Goal: Navigation & Orientation: Find specific page/section

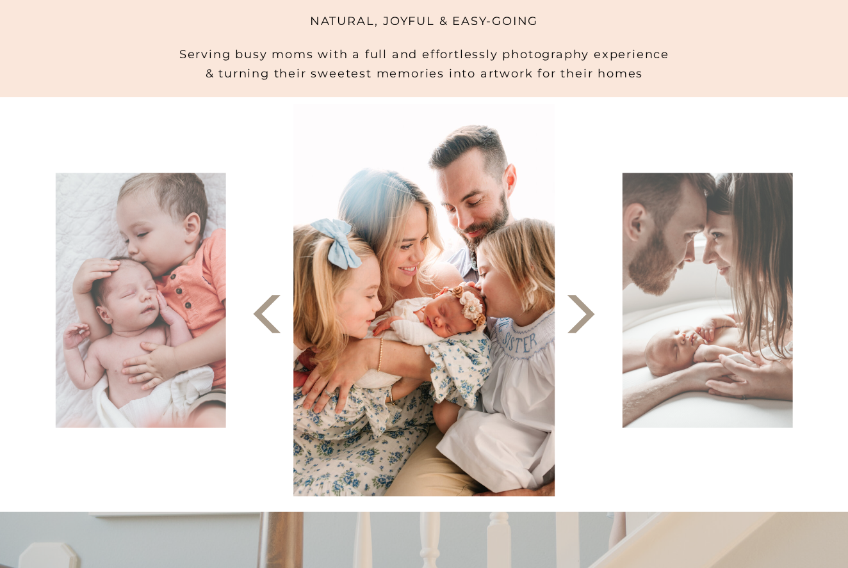
scroll to position [353, 0]
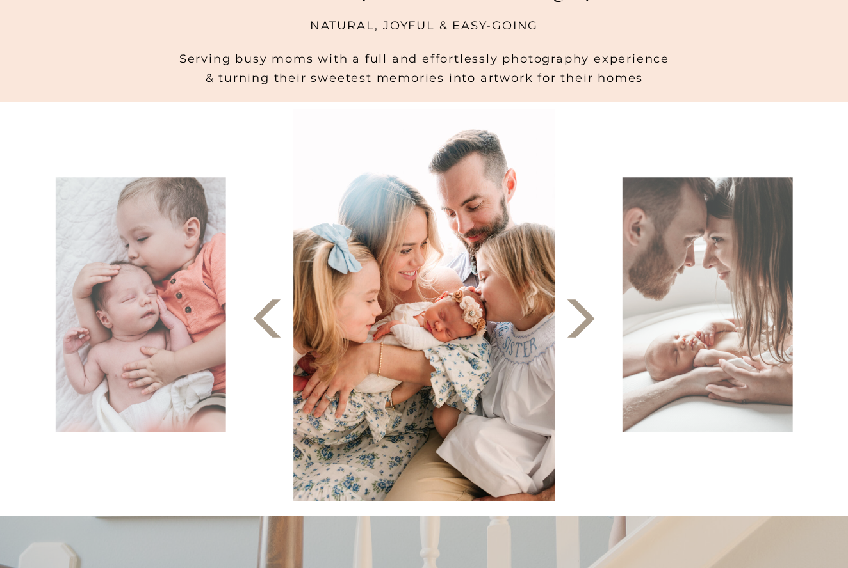
click at [574, 334] on polygon at bounding box center [581, 319] width 28 height 38
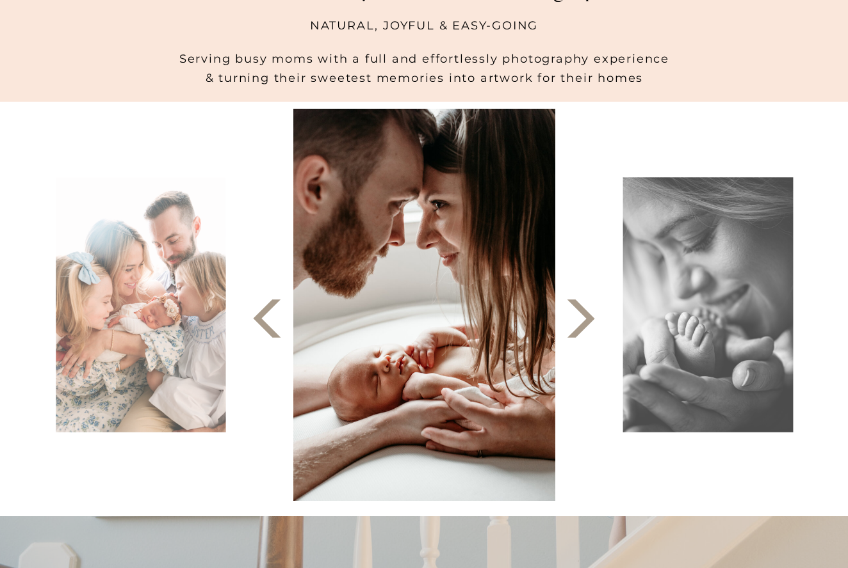
click at [574, 334] on polygon at bounding box center [581, 319] width 28 height 38
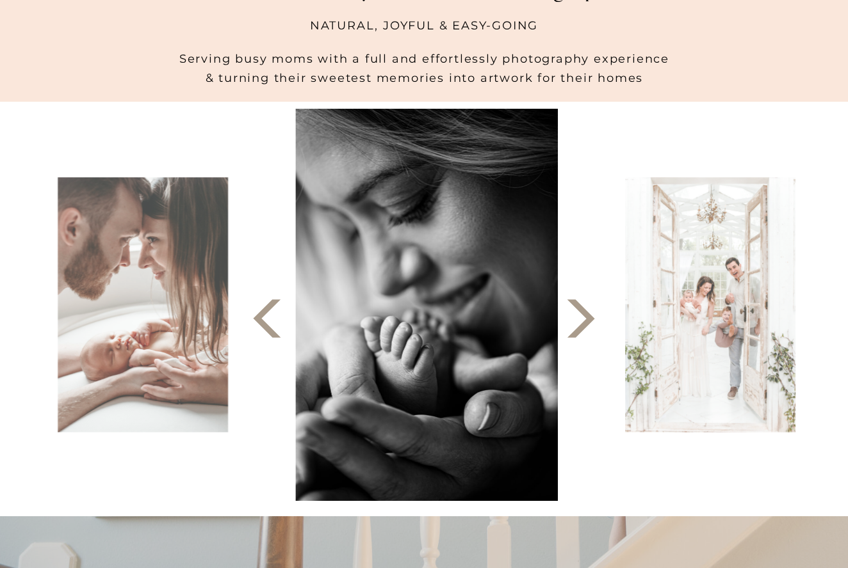
click at [574, 334] on polygon at bounding box center [581, 319] width 28 height 38
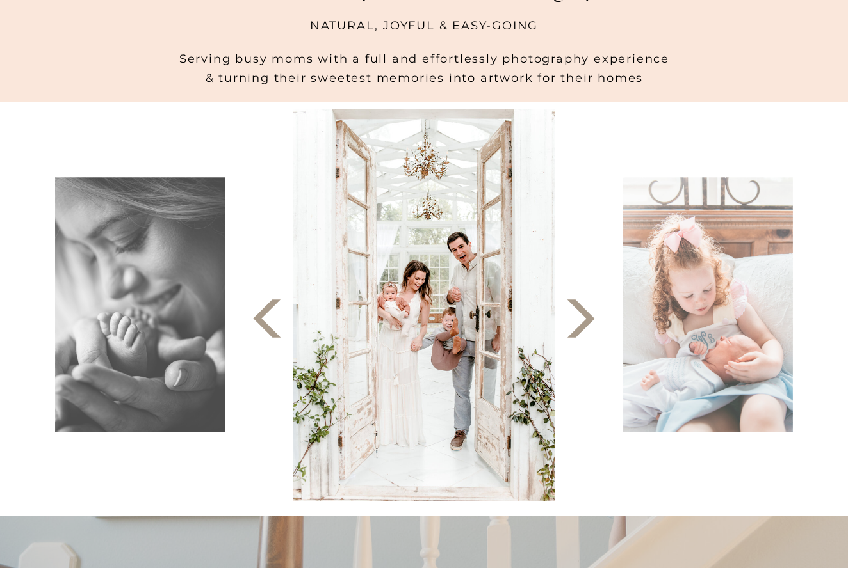
click at [574, 334] on polygon at bounding box center [581, 319] width 28 height 38
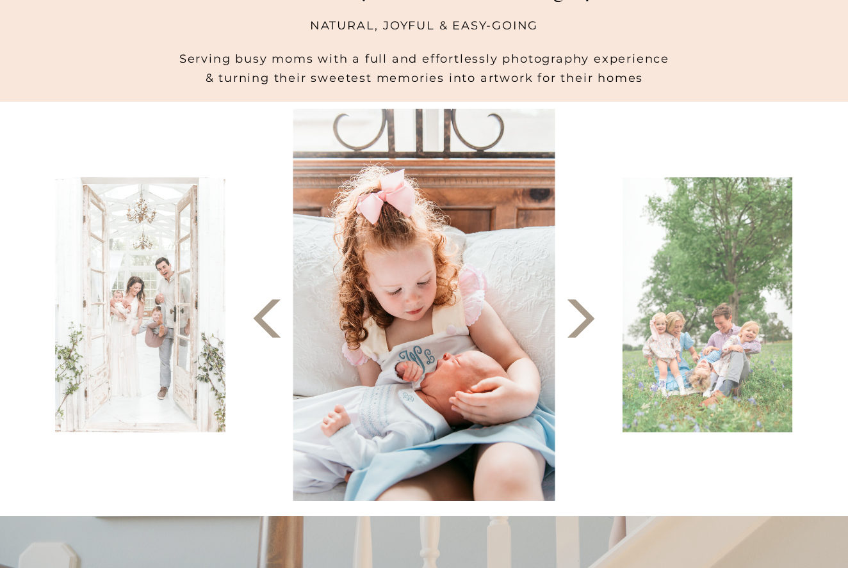
click at [574, 334] on polygon at bounding box center [581, 319] width 28 height 38
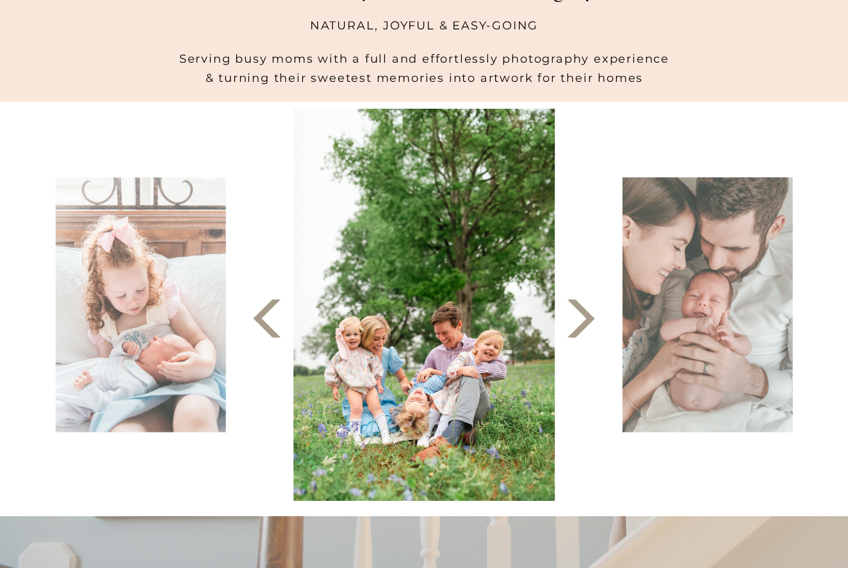
click at [574, 334] on polygon at bounding box center [581, 319] width 28 height 38
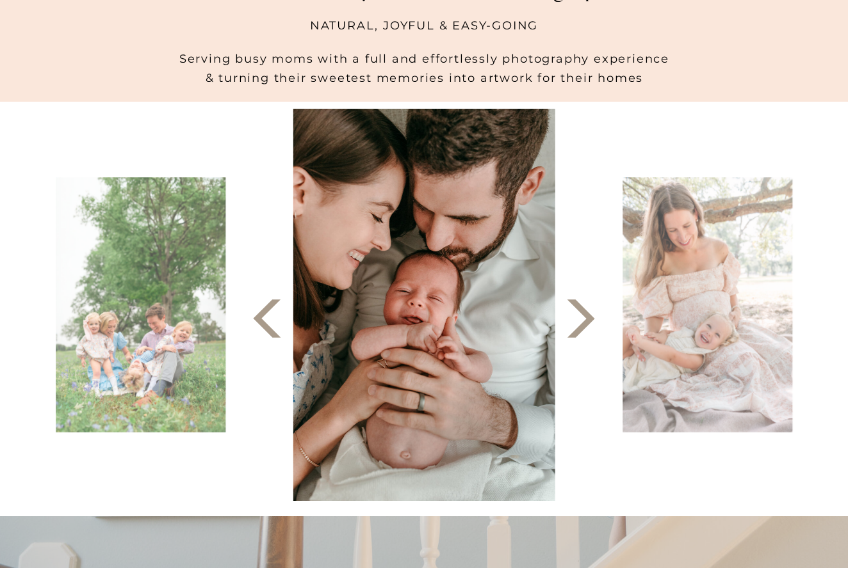
click at [574, 335] on polygon at bounding box center [581, 319] width 28 height 38
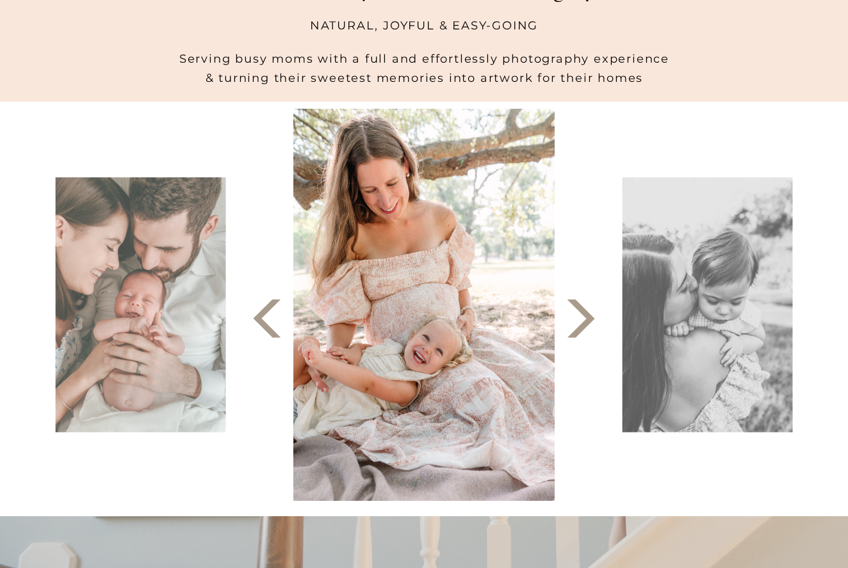
click at [574, 335] on polygon at bounding box center [581, 319] width 28 height 38
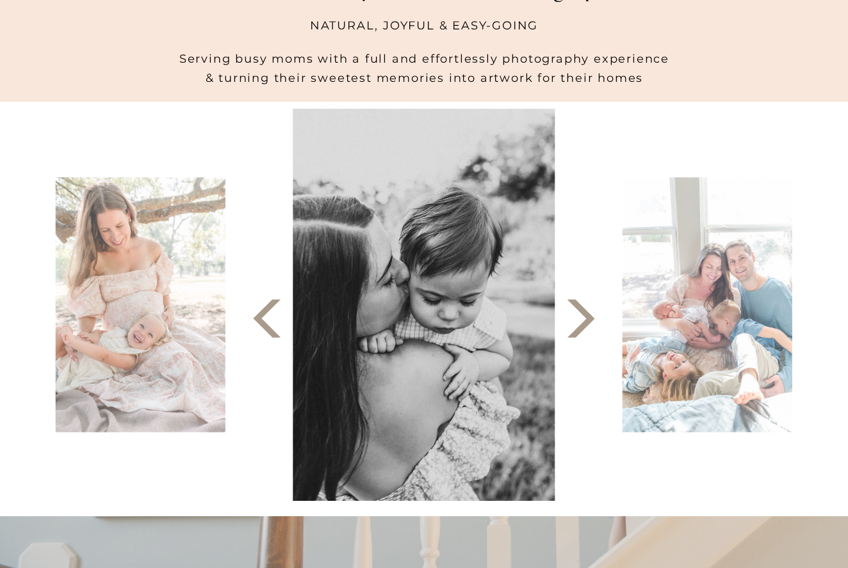
click at [574, 335] on polygon at bounding box center [581, 319] width 28 height 38
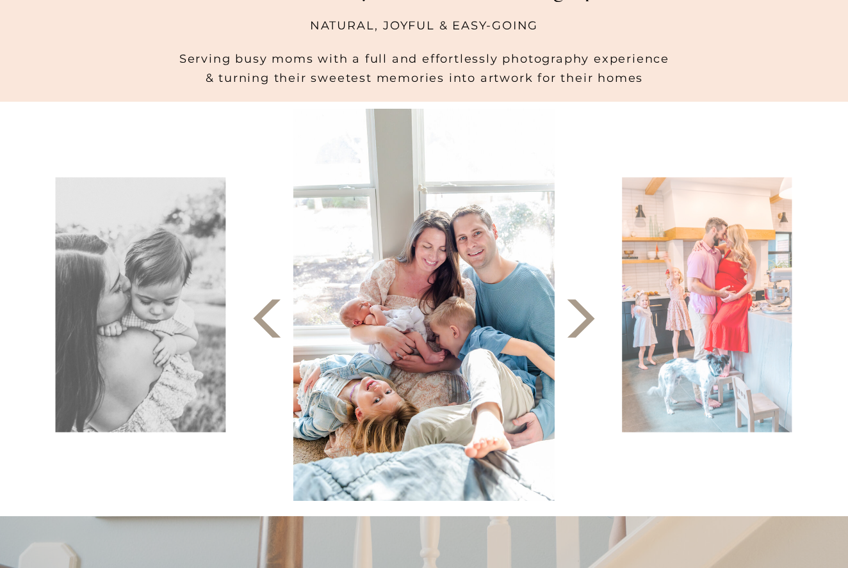
click at [574, 335] on polygon at bounding box center [581, 319] width 28 height 38
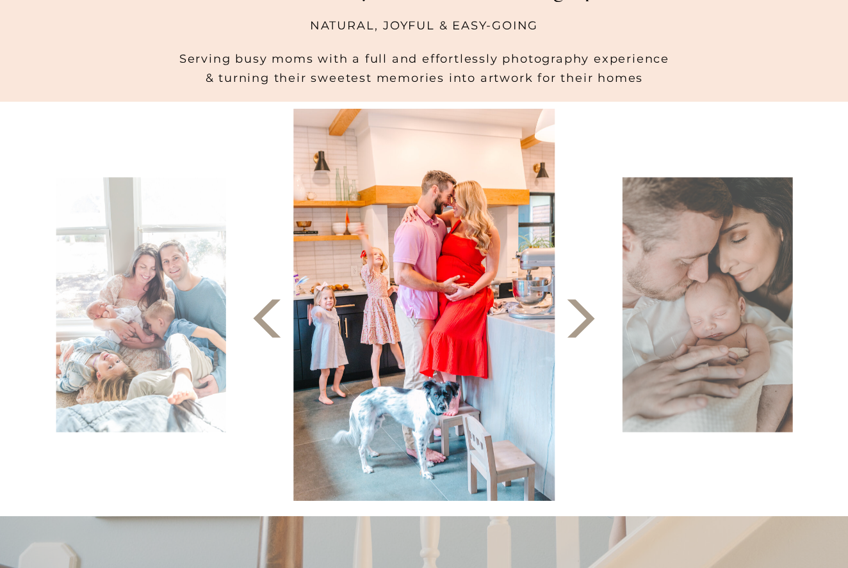
click at [574, 335] on polygon at bounding box center [581, 319] width 28 height 38
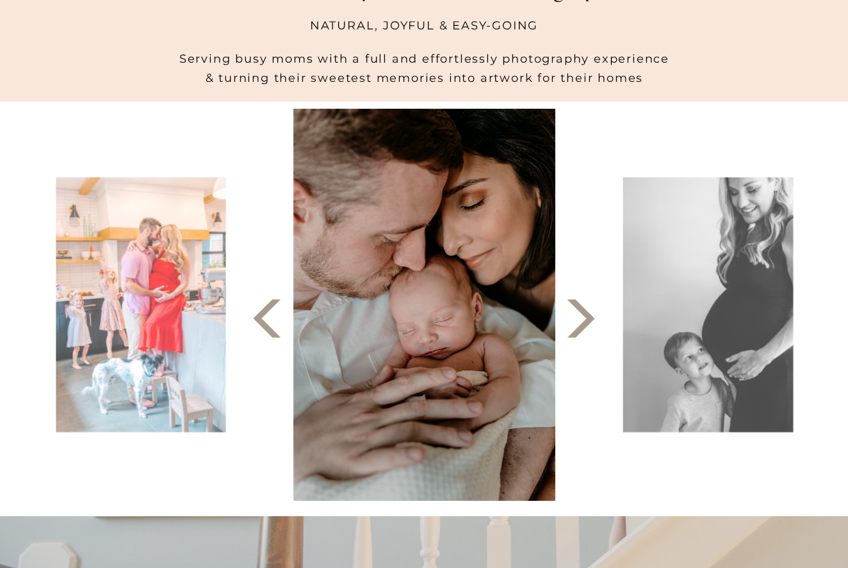
click at [574, 335] on polygon at bounding box center [581, 319] width 28 height 38
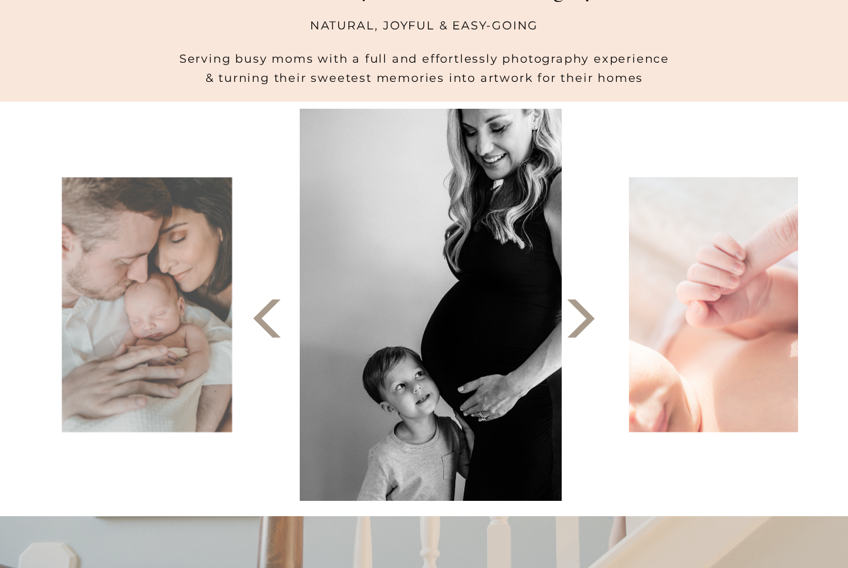
click at [574, 335] on polygon at bounding box center [581, 319] width 28 height 38
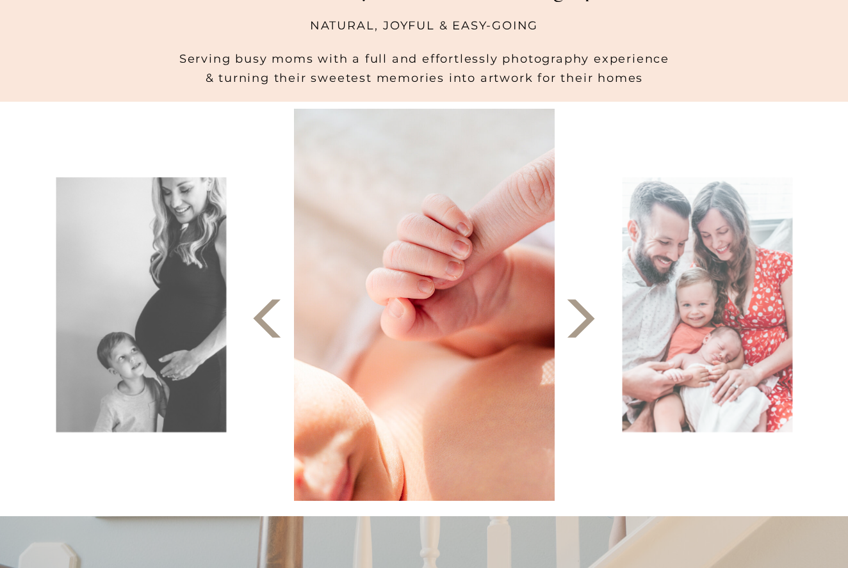
click at [574, 335] on polygon at bounding box center [581, 319] width 28 height 38
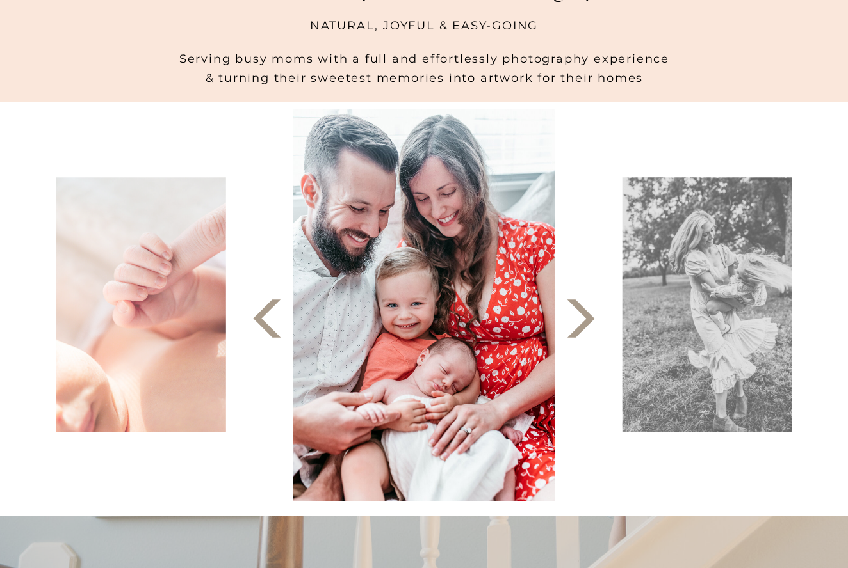
click at [574, 335] on polygon at bounding box center [581, 319] width 28 height 38
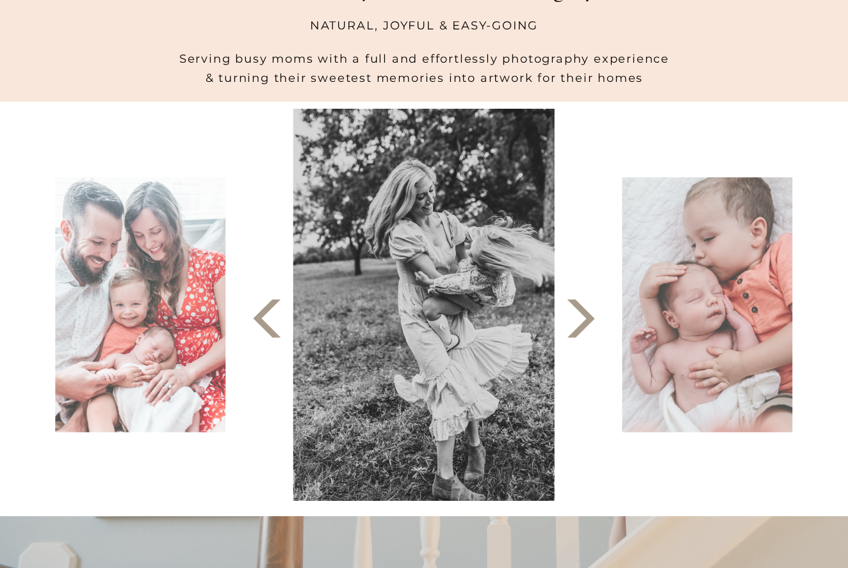
click at [574, 335] on polygon at bounding box center [581, 319] width 28 height 38
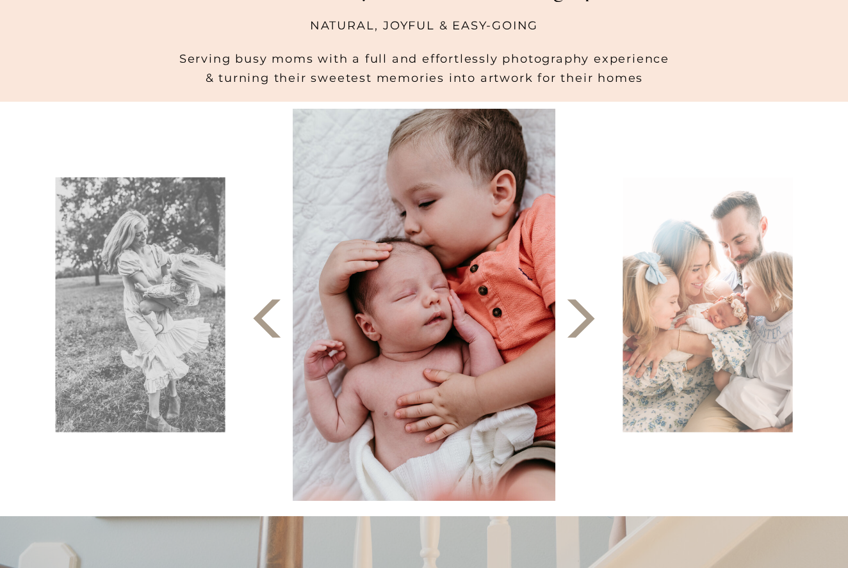
click at [574, 335] on polygon at bounding box center [581, 319] width 28 height 38
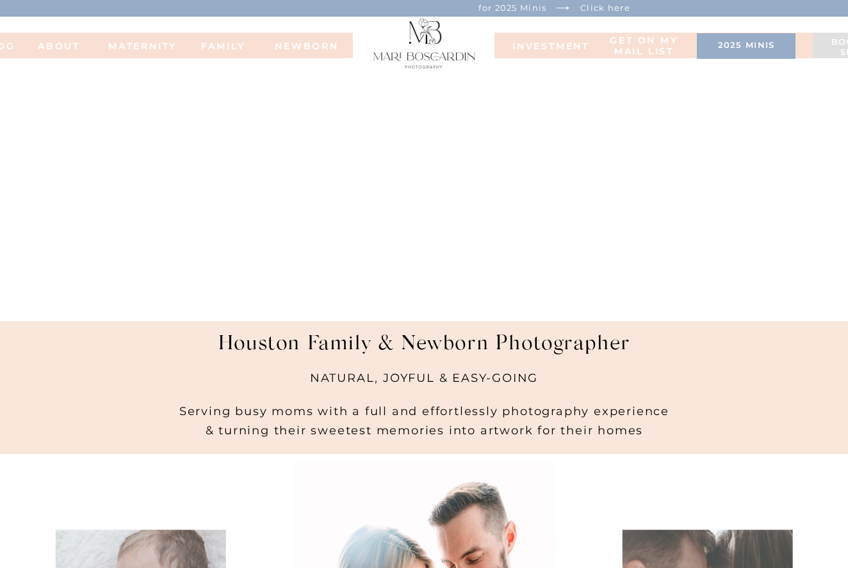
scroll to position [0, 0]
click at [222, 46] on nav "FAMILy" at bounding box center [222, 45] width 51 height 9
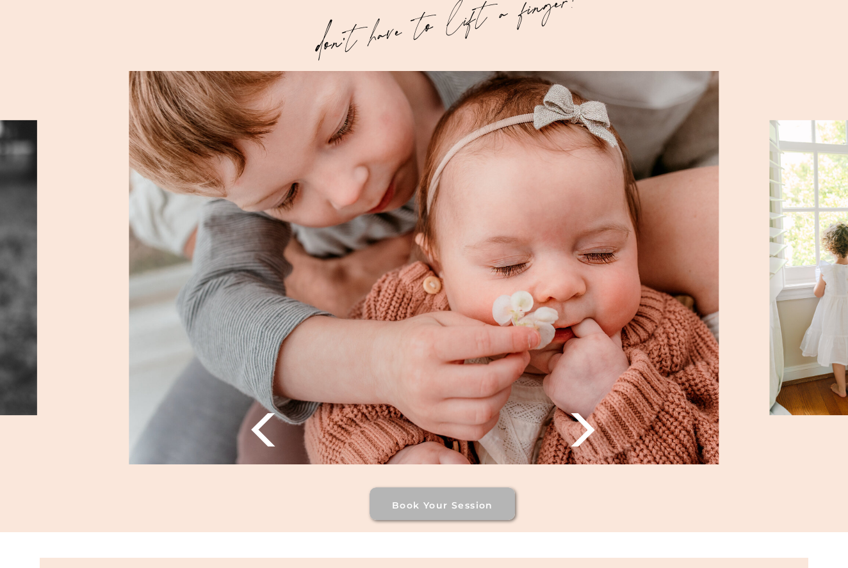
scroll to position [1729, 0]
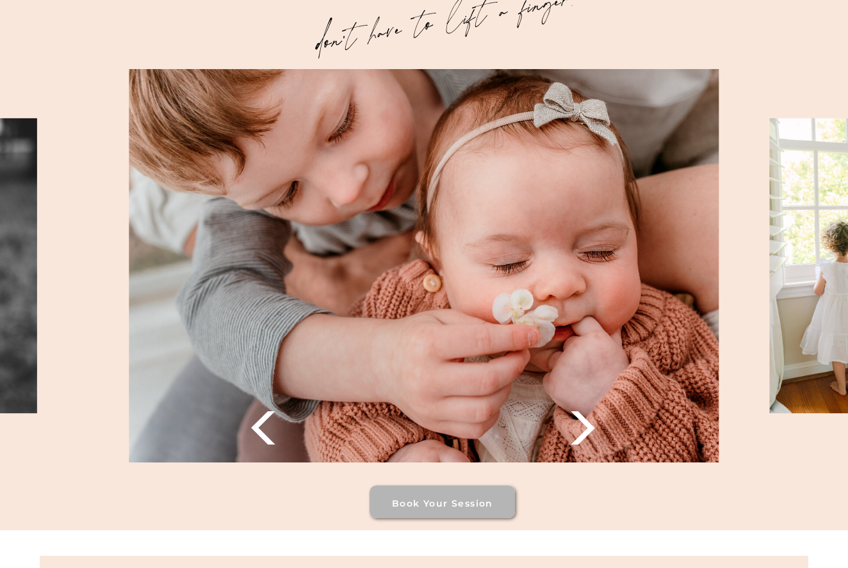
click at [579, 435] on icon at bounding box center [583, 429] width 44 height 44
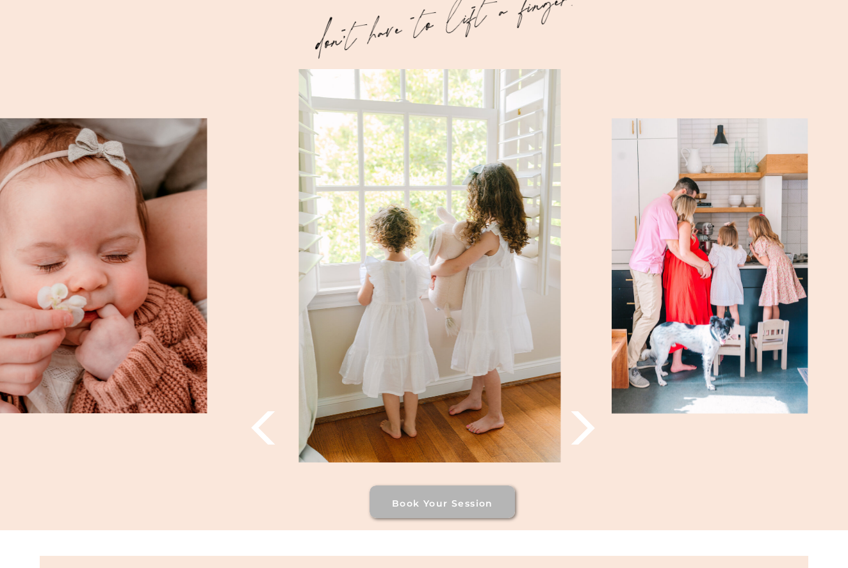
click at [579, 435] on icon at bounding box center [583, 429] width 44 height 44
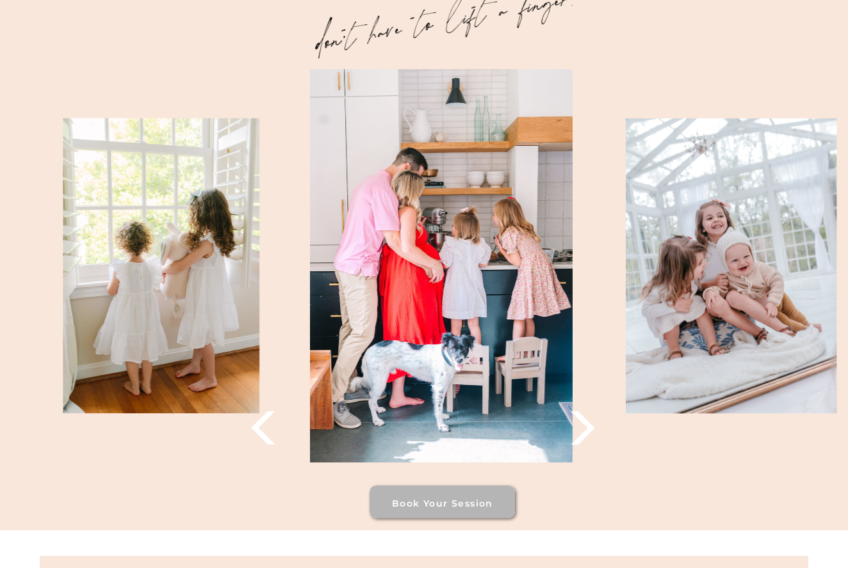
click at [579, 435] on icon at bounding box center [583, 429] width 44 height 44
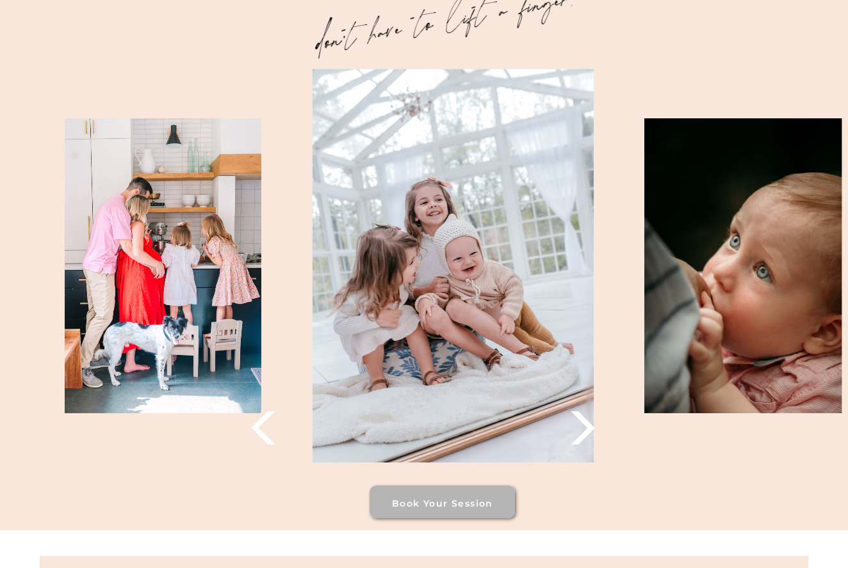
click at [579, 435] on icon at bounding box center [583, 429] width 44 height 44
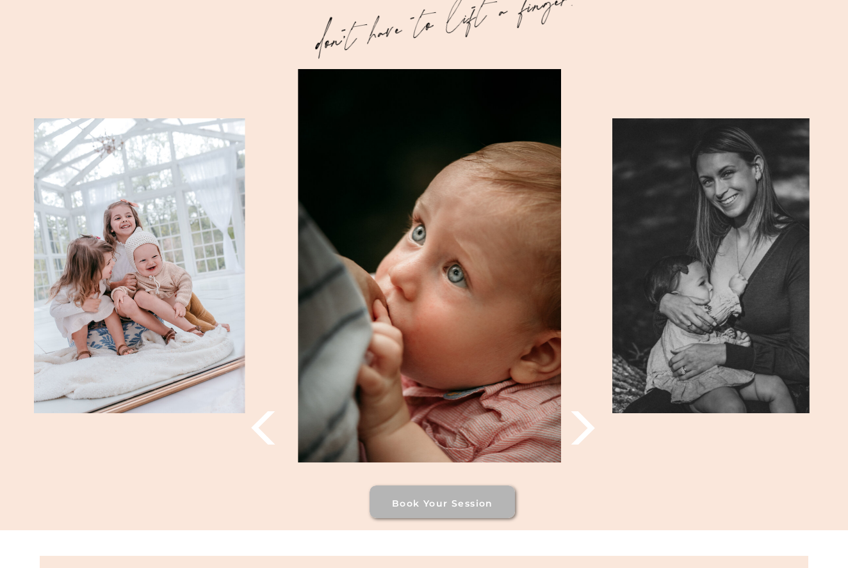
click at [579, 435] on icon at bounding box center [583, 429] width 44 height 44
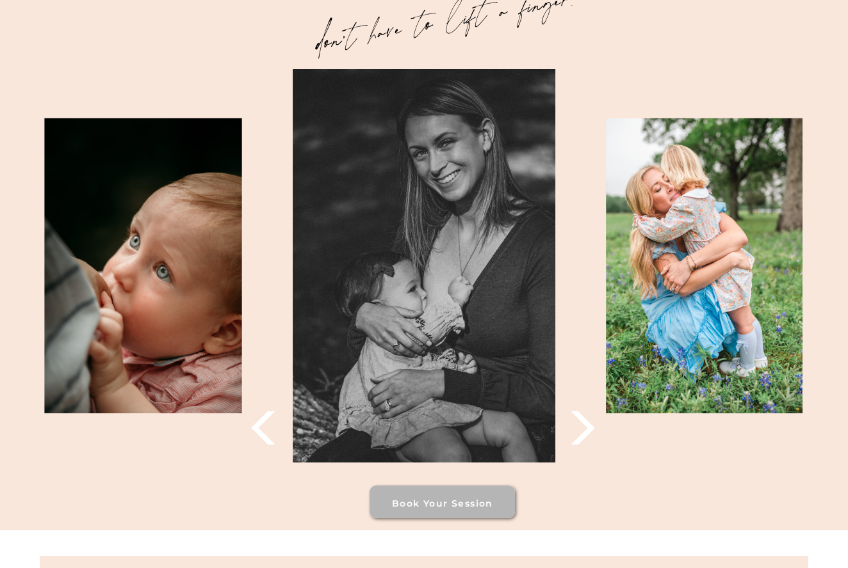
click at [579, 435] on icon at bounding box center [583, 429] width 44 height 44
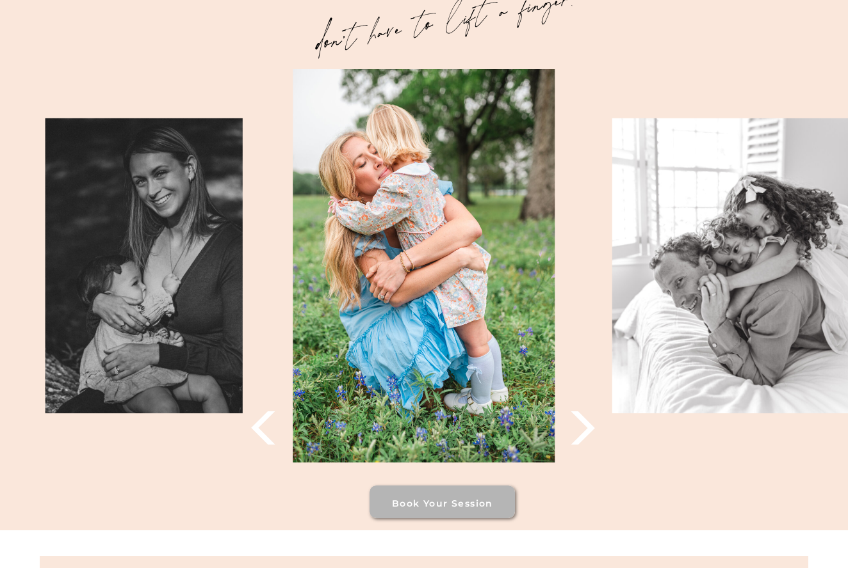
click at [579, 435] on icon at bounding box center [583, 429] width 44 height 44
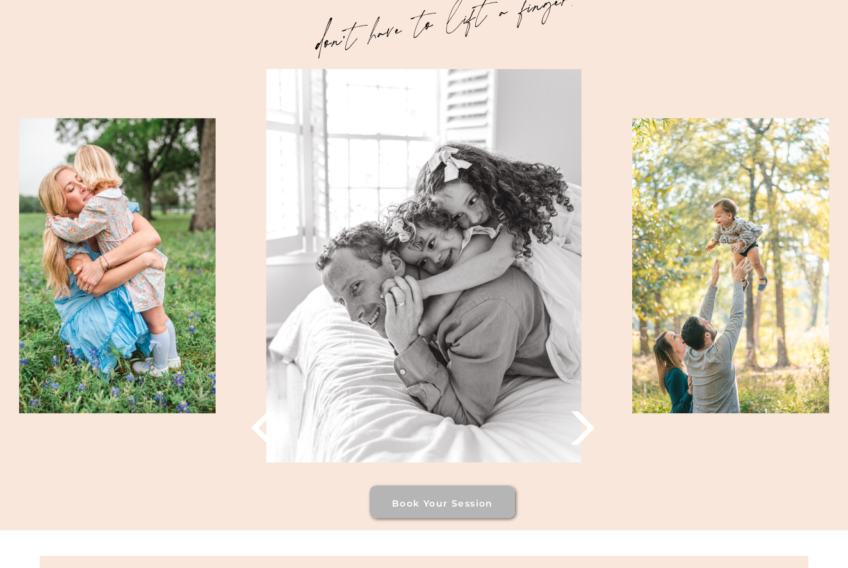
click at [579, 435] on icon at bounding box center [583, 429] width 44 height 44
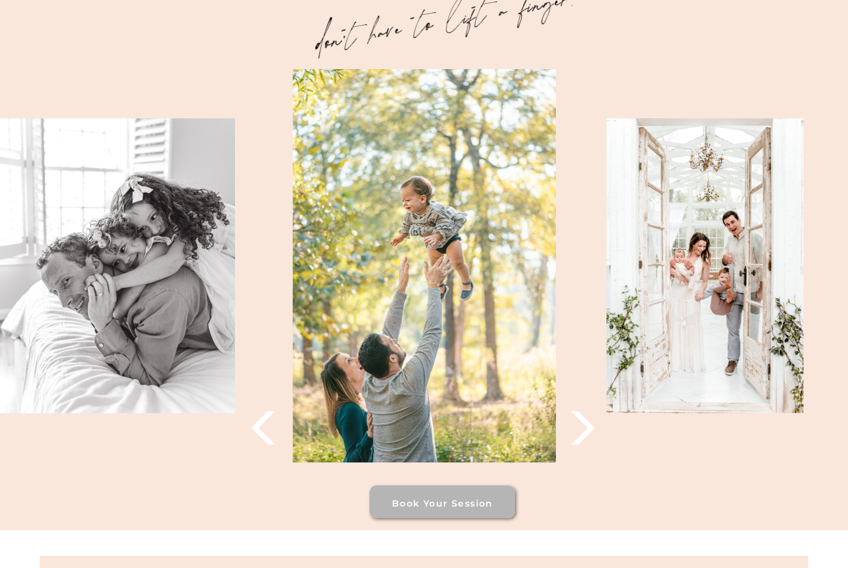
click at [579, 435] on icon at bounding box center [583, 429] width 44 height 44
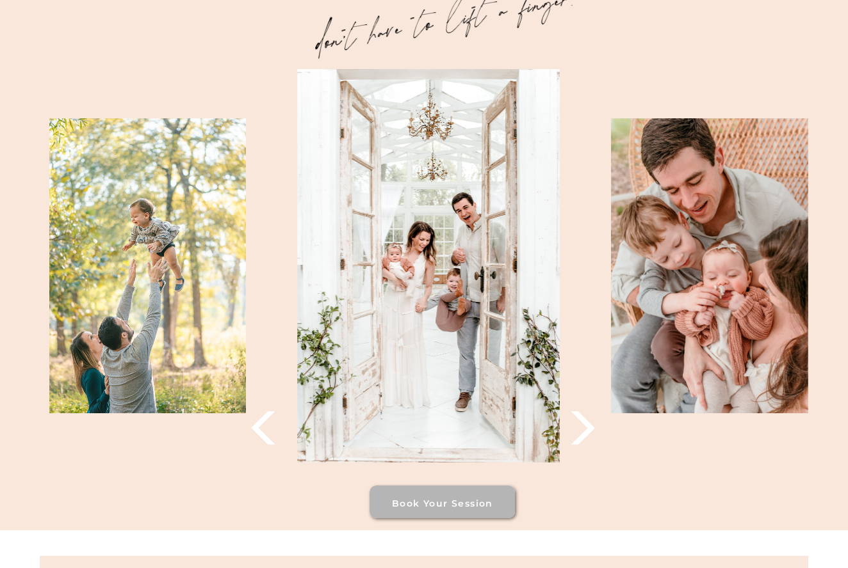
click at [579, 435] on icon at bounding box center [583, 429] width 44 height 44
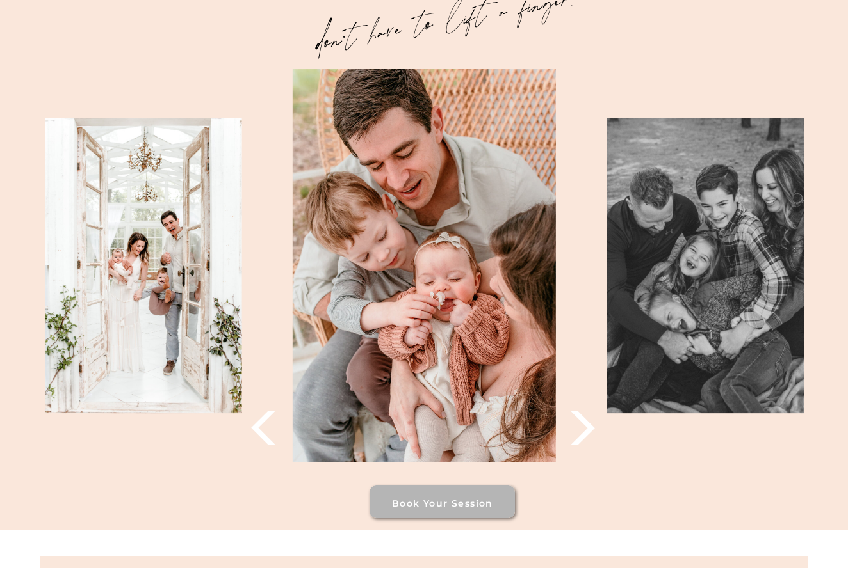
click at [579, 435] on icon at bounding box center [583, 429] width 44 height 44
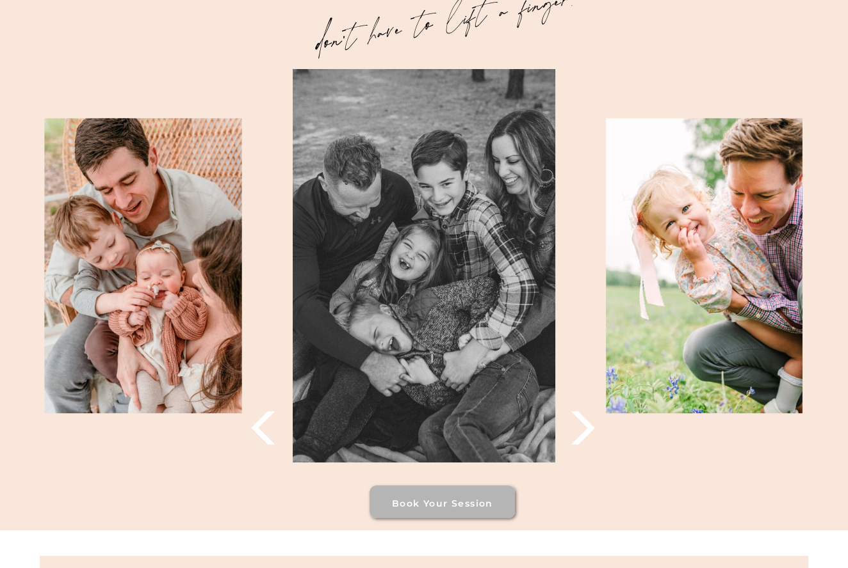
click at [579, 435] on icon at bounding box center [583, 429] width 44 height 44
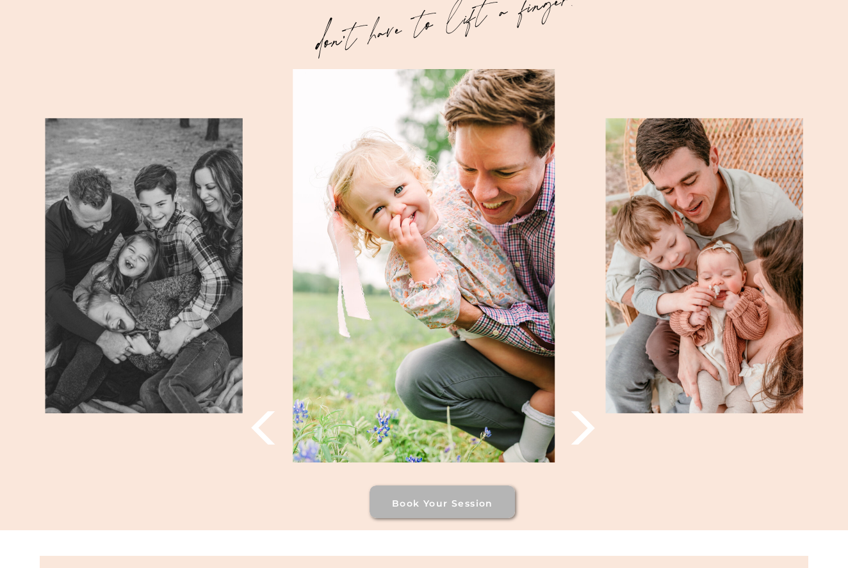
click at [579, 435] on icon at bounding box center [583, 429] width 44 height 44
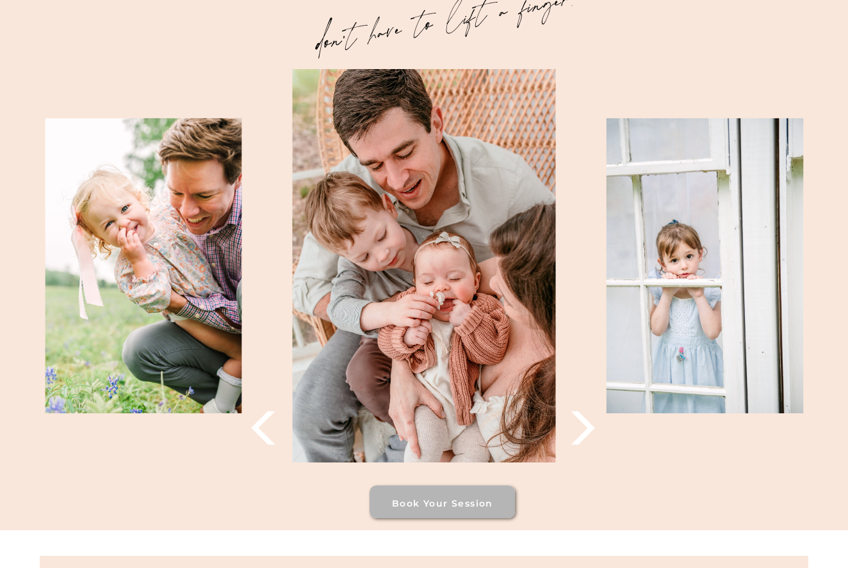
click at [579, 435] on icon at bounding box center [583, 429] width 44 height 44
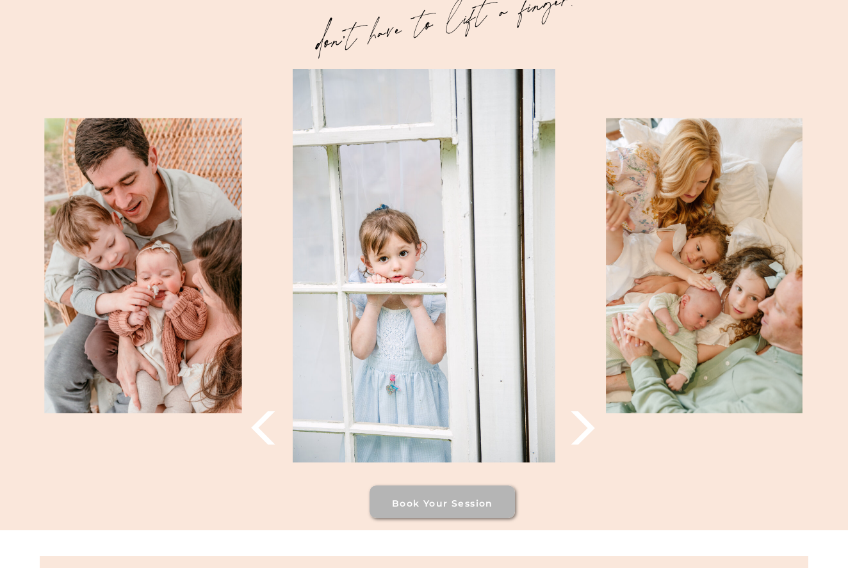
click at [579, 435] on icon at bounding box center [583, 429] width 44 height 44
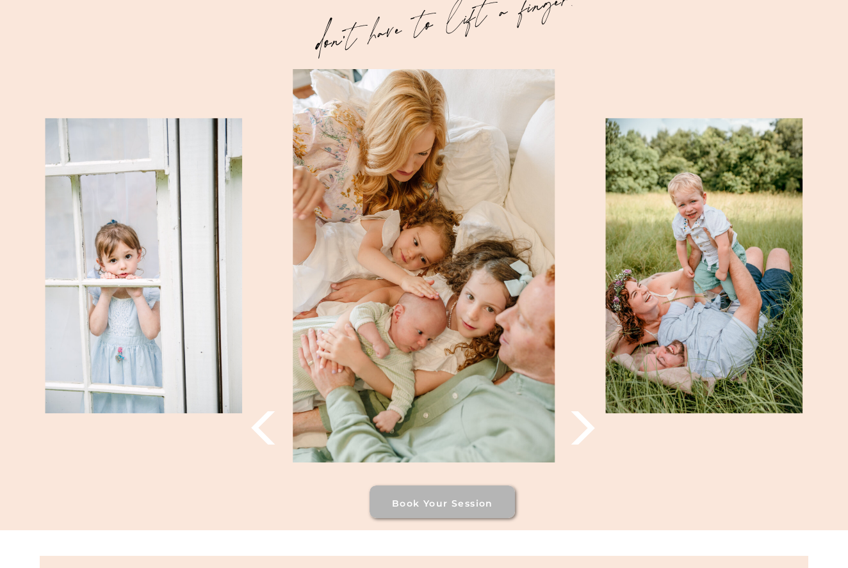
click at [579, 435] on icon at bounding box center [583, 429] width 44 height 44
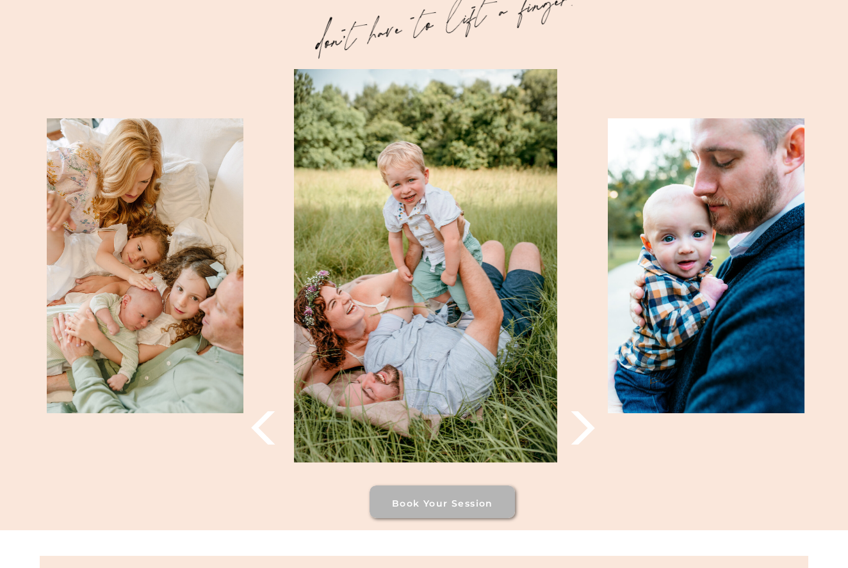
click at [579, 435] on icon at bounding box center [583, 429] width 44 height 44
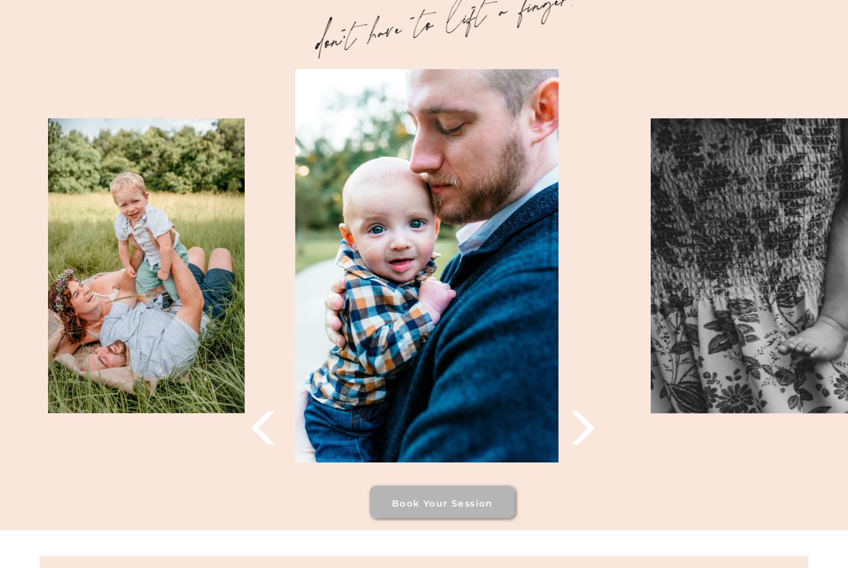
click at [579, 435] on icon at bounding box center [583, 429] width 44 height 44
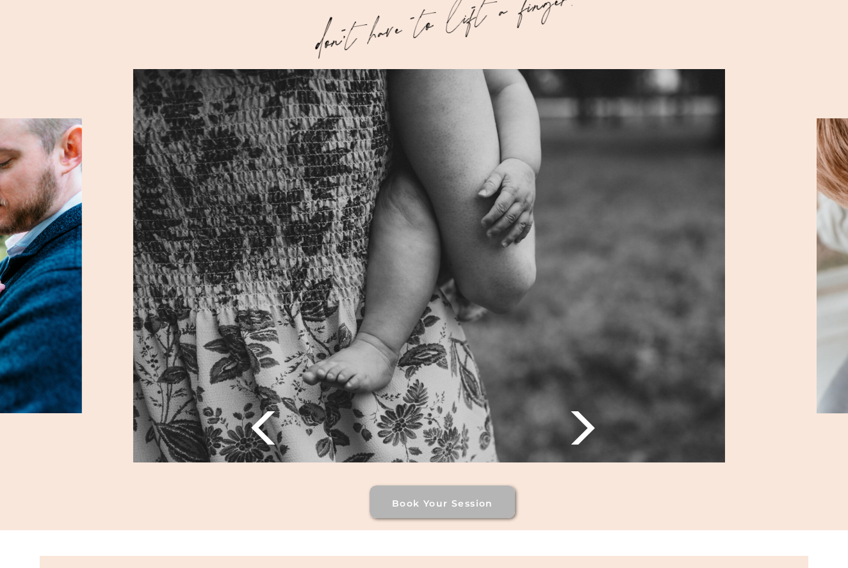
click at [579, 435] on icon at bounding box center [583, 429] width 44 height 44
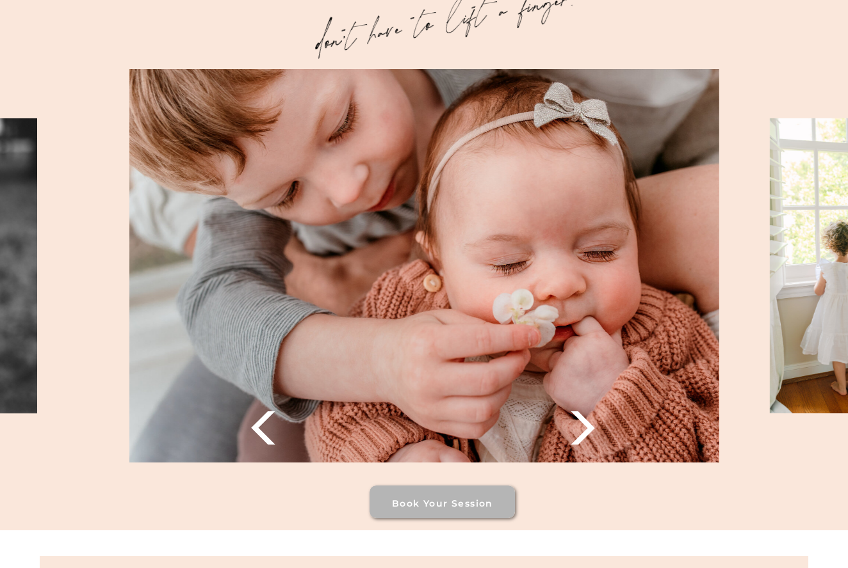
click at [579, 435] on icon at bounding box center [583, 429] width 44 height 44
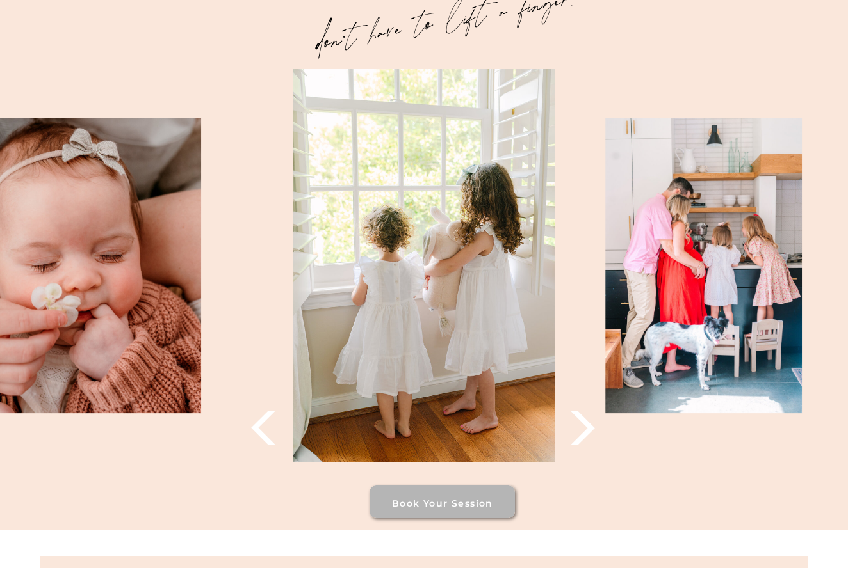
click at [579, 435] on icon at bounding box center [583, 429] width 44 height 44
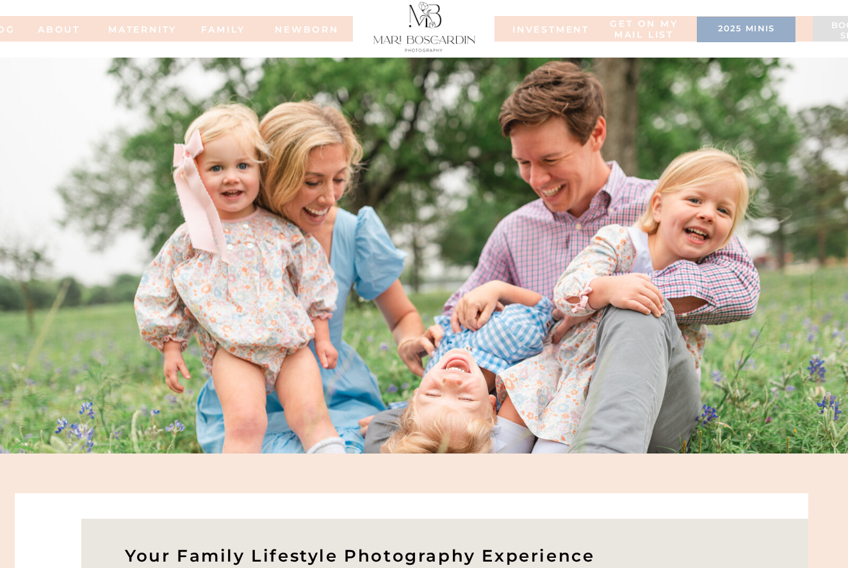
scroll to position [0, 0]
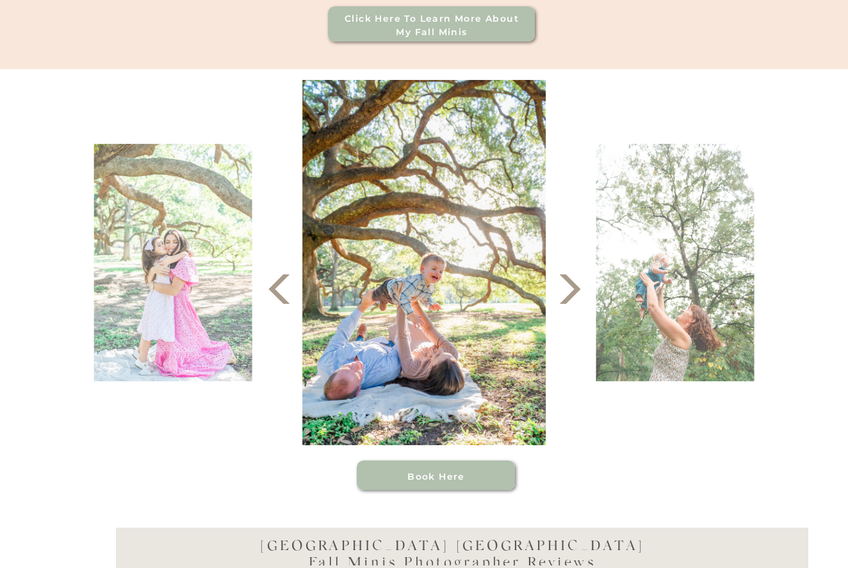
scroll to position [501, 0]
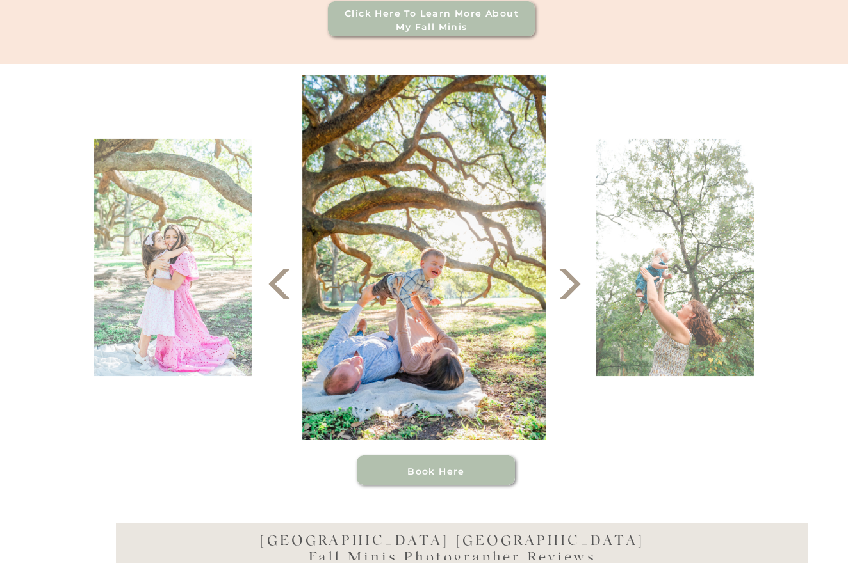
click at [563, 293] on icon at bounding box center [570, 284] width 38 height 38
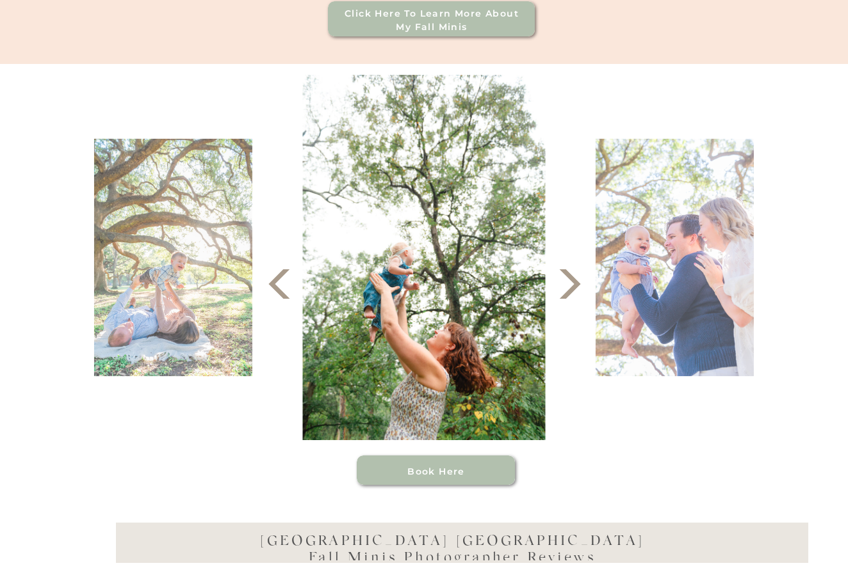
click at [563, 293] on icon at bounding box center [570, 284] width 38 height 38
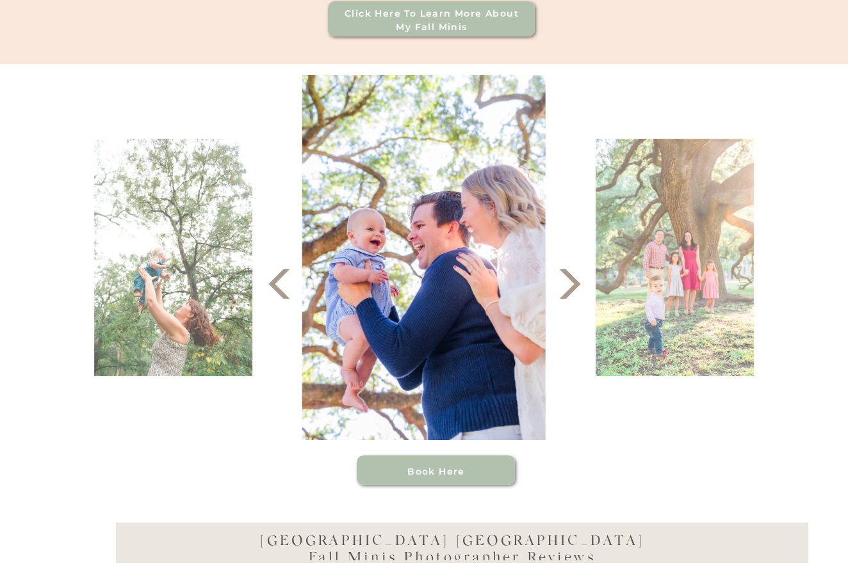
click at [563, 293] on icon at bounding box center [570, 284] width 38 height 38
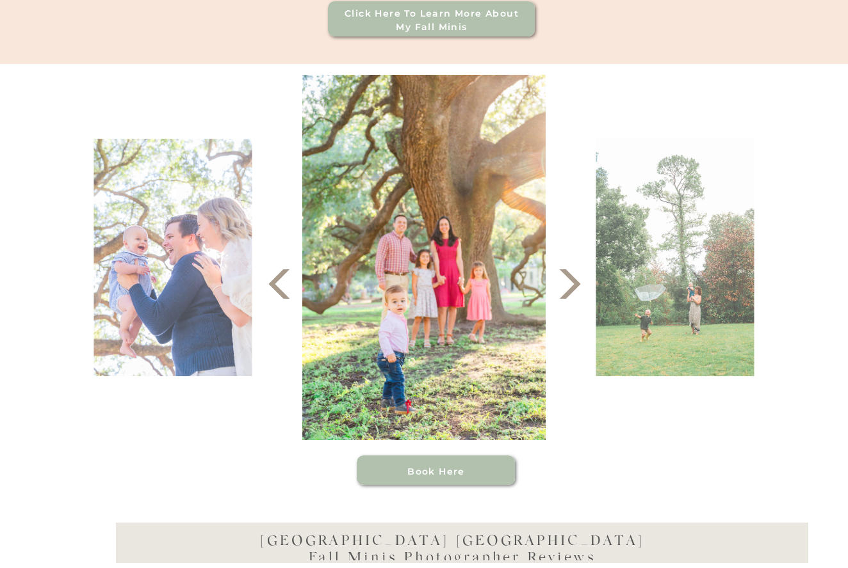
click at [563, 293] on icon at bounding box center [570, 284] width 38 height 38
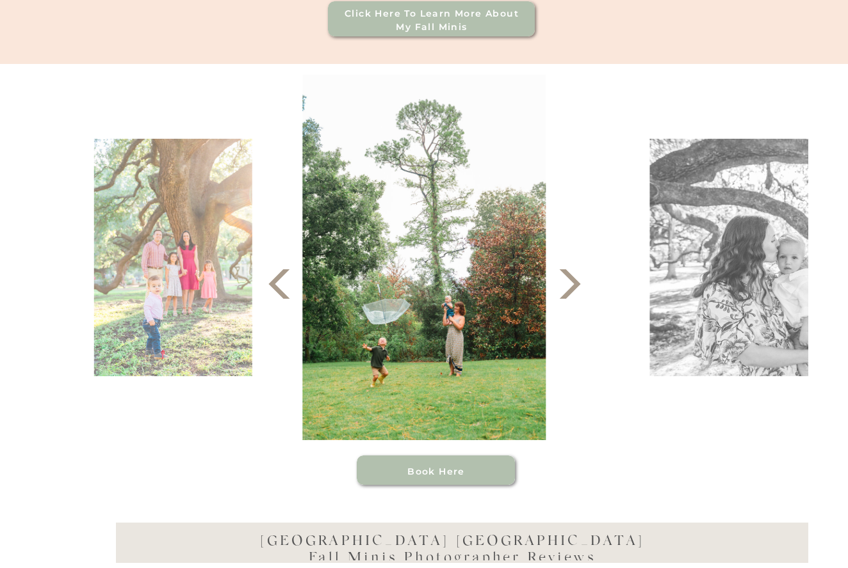
click at [563, 293] on icon at bounding box center [570, 284] width 38 height 38
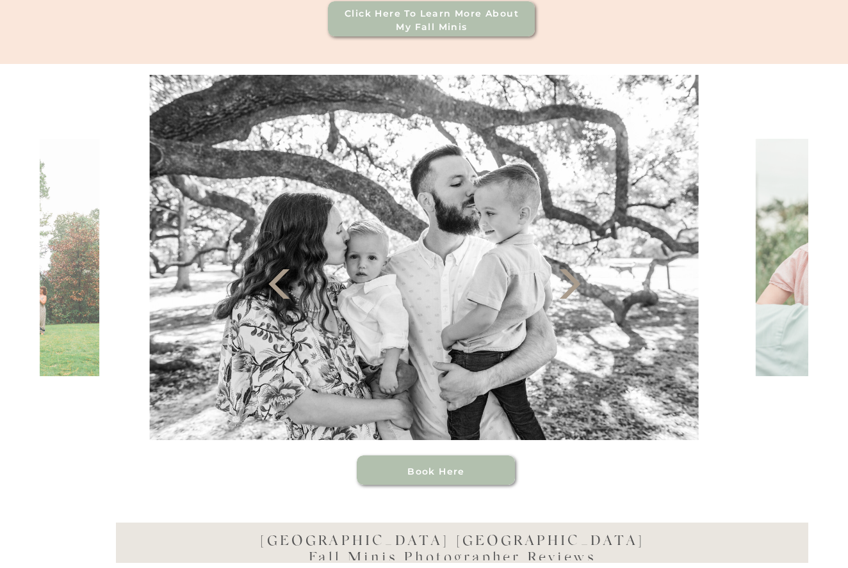
click at [563, 293] on icon at bounding box center [570, 284] width 38 height 38
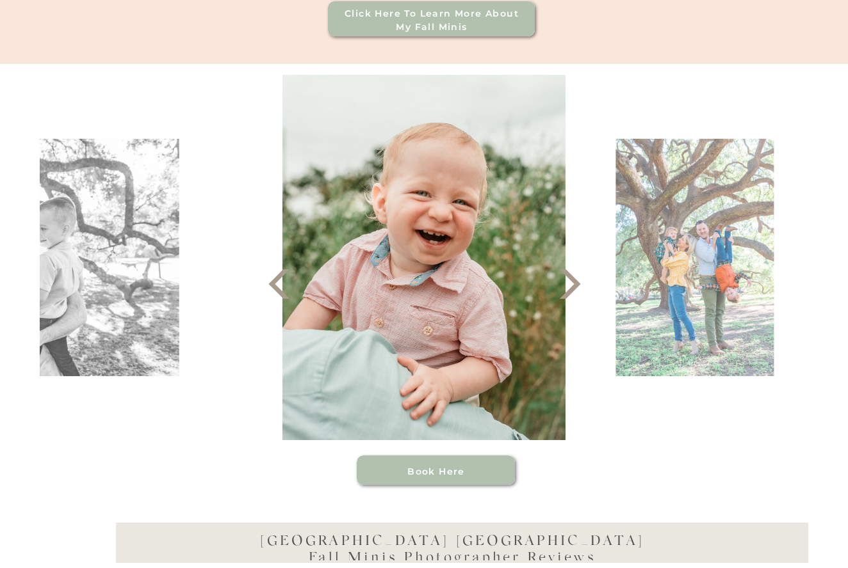
click at [563, 293] on icon at bounding box center [570, 284] width 38 height 38
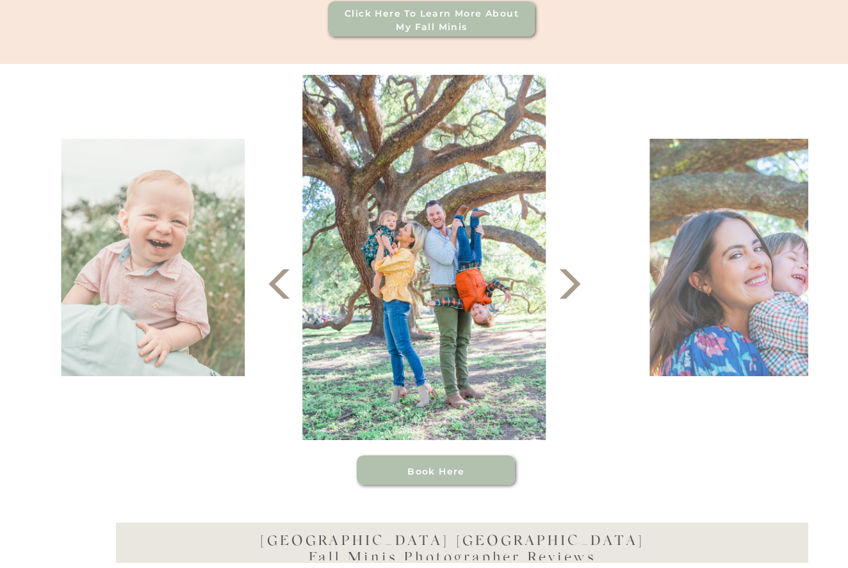
click at [563, 293] on icon at bounding box center [570, 284] width 38 height 38
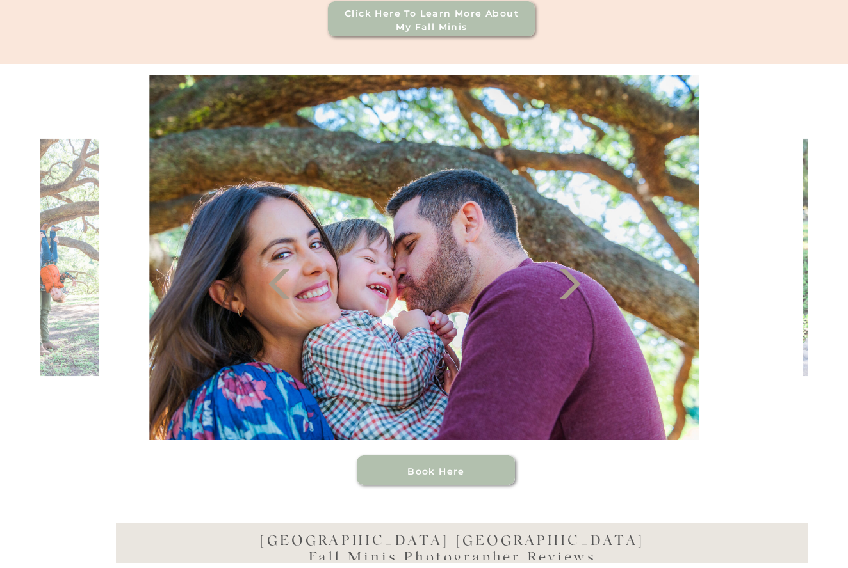
click at [563, 293] on icon at bounding box center [570, 284] width 38 height 38
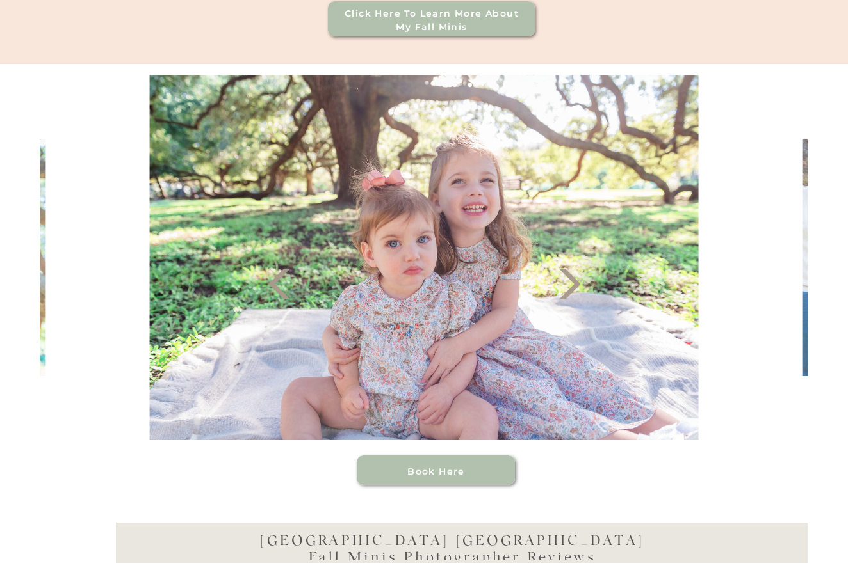
click at [563, 293] on icon at bounding box center [570, 284] width 38 height 38
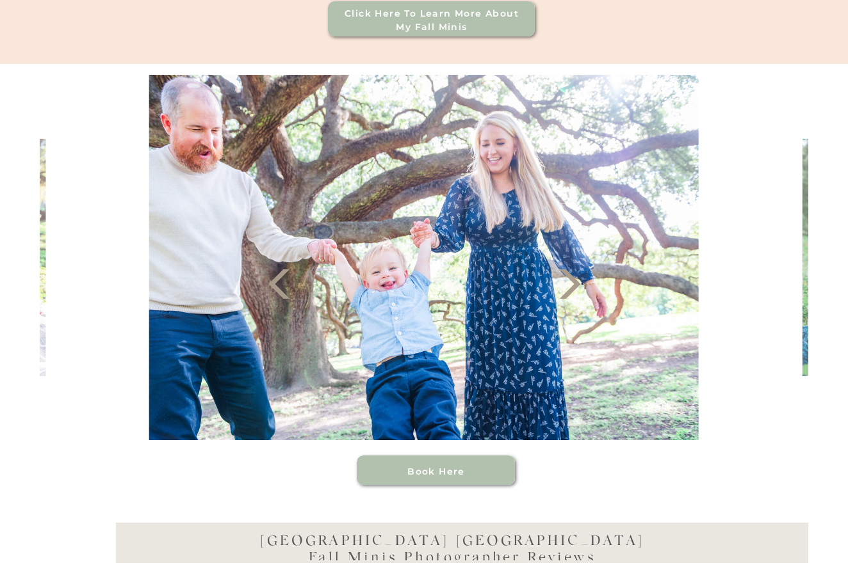
click at [563, 293] on icon at bounding box center [570, 284] width 38 height 38
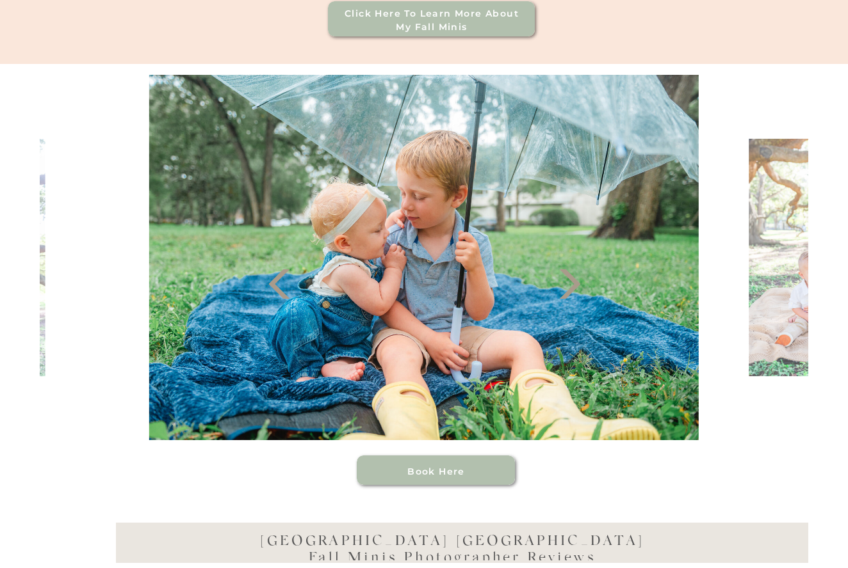
click at [563, 293] on icon at bounding box center [570, 284] width 38 height 38
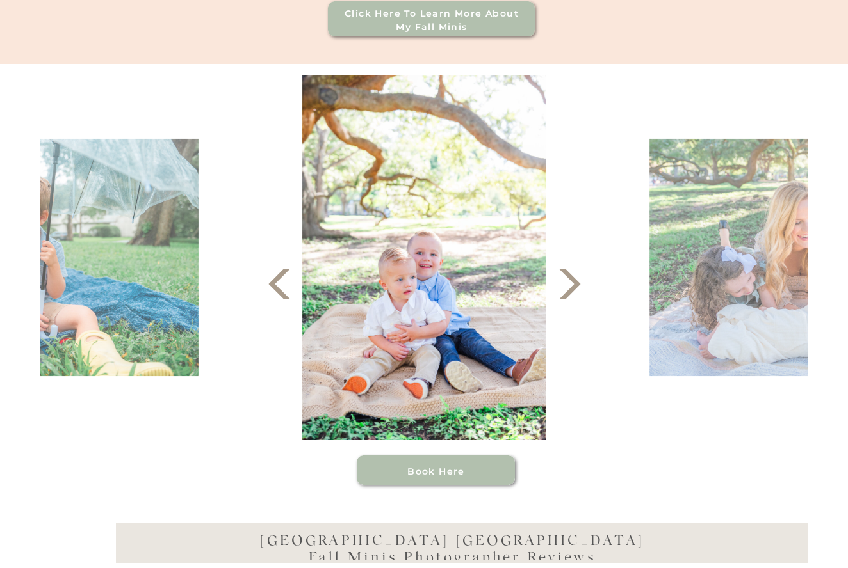
click at [563, 293] on icon at bounding box center [570, 284] width 38 height 38
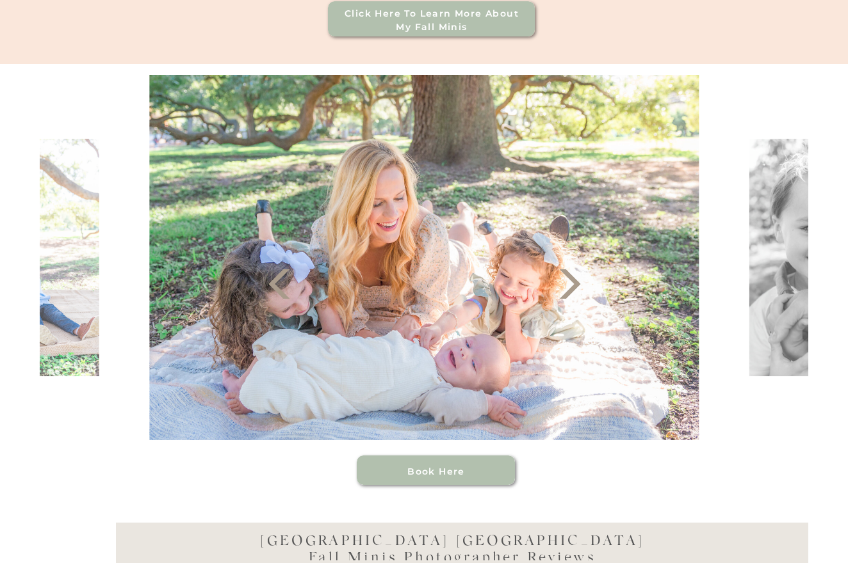
click at [563, 293] on icon at bounding box center [570, 284] width 38 height 38
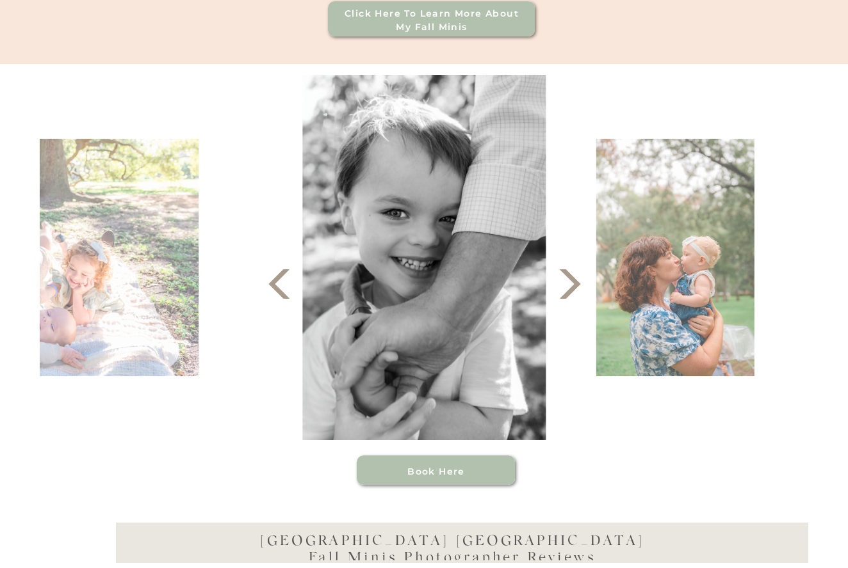
click at [563, 293] on icon at bounding box center [570, 284] width 38 height 38
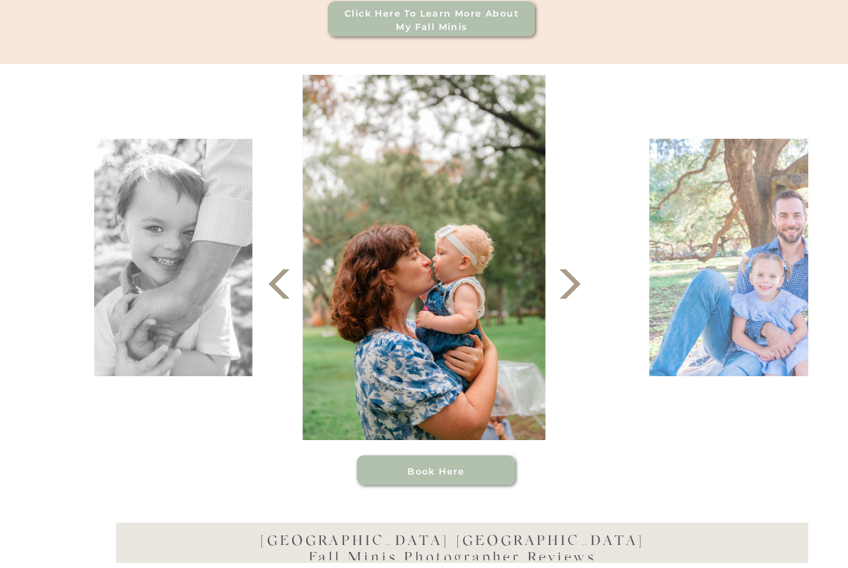
click at [563, 293] on icon at bounding box center [570, 284] width 38 height 38
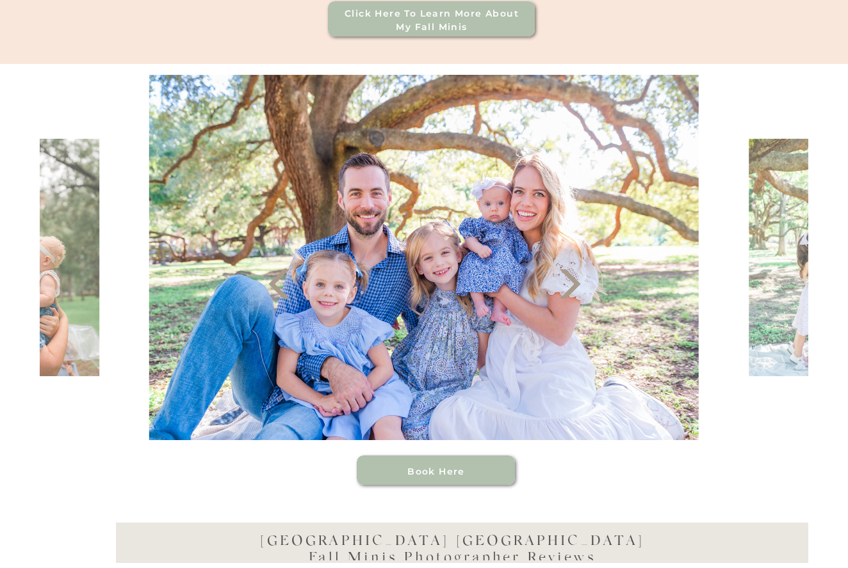
click at [563, 293] on icon at bounding box center [570, 284] width 38 height 38
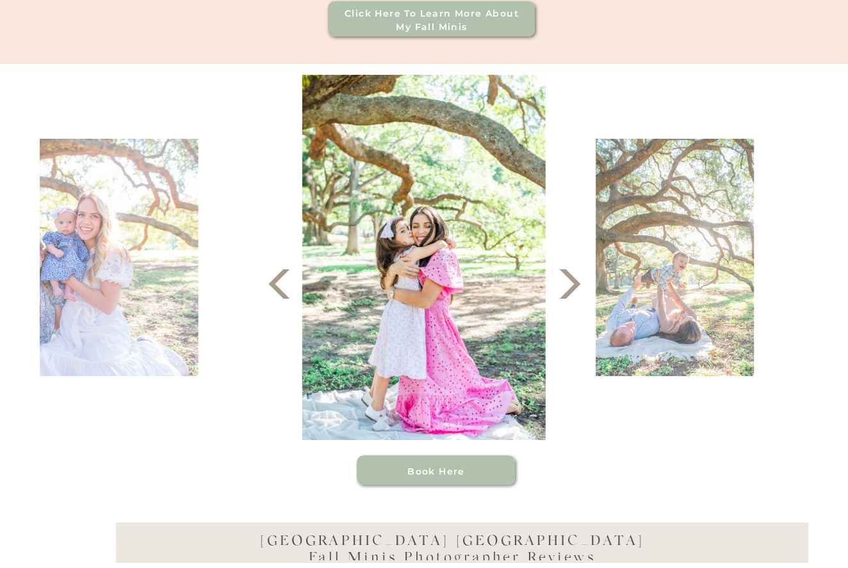
click at [563, 293] on icon at bounding box center [570, 284] width 38 height 38
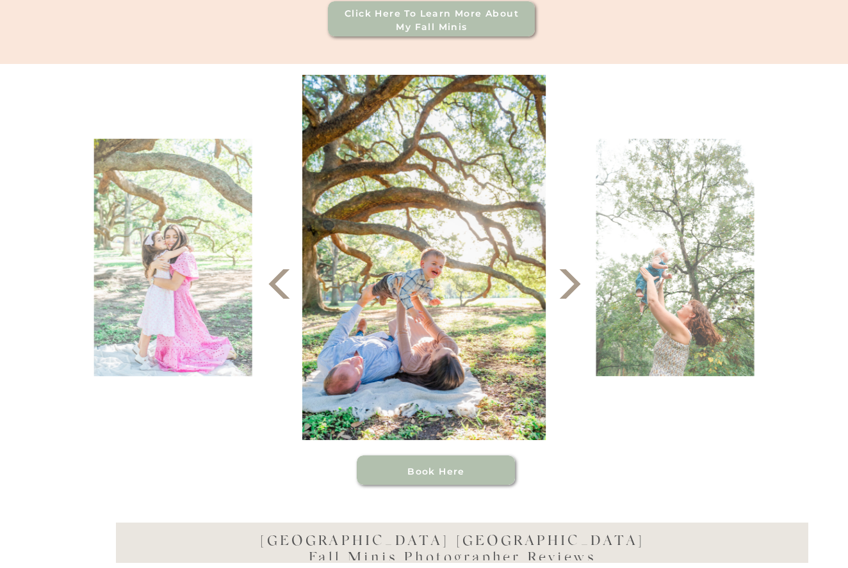
click at [563, 293] on icon at bounding box center [570, 284] width 38 height 38
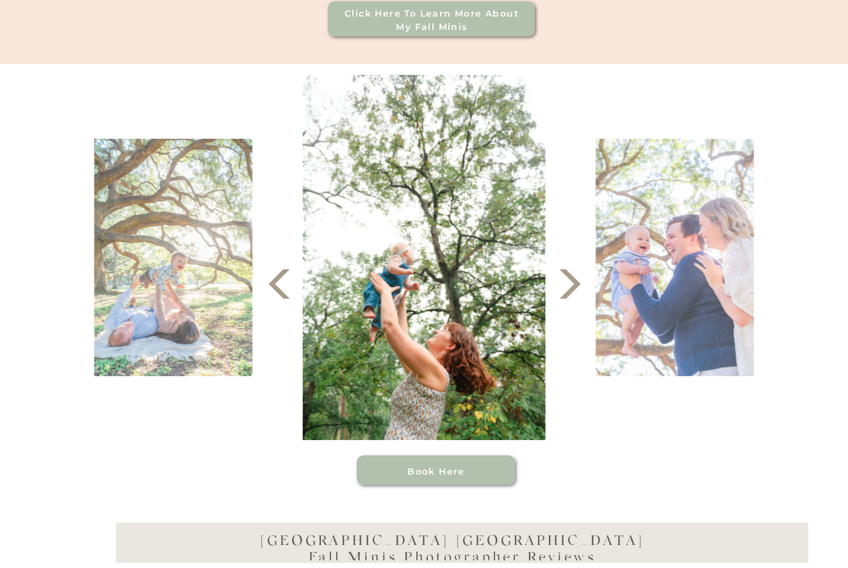
click at [563, 293] on icon at bounding box center [570, 284] width 38 height 38
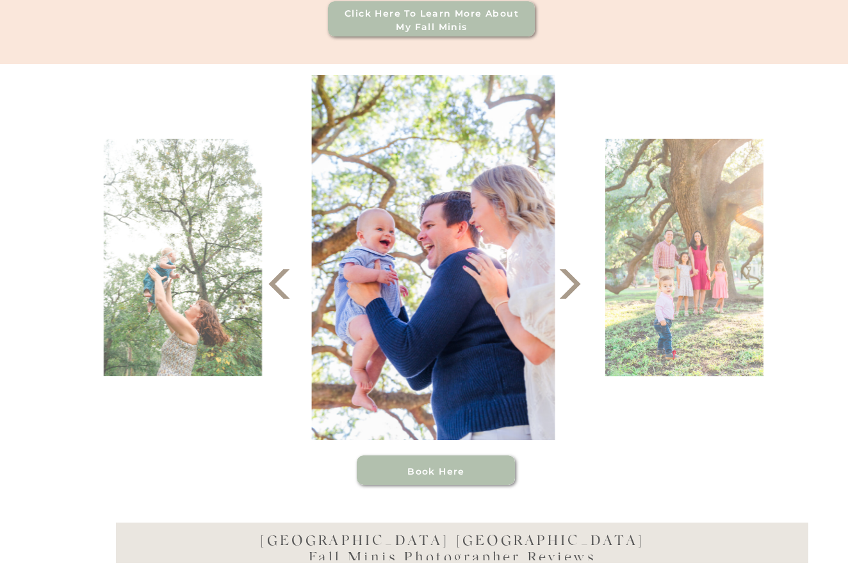
click at [563, 293] on icon at bounding box center [570, 284] width 38 height 38
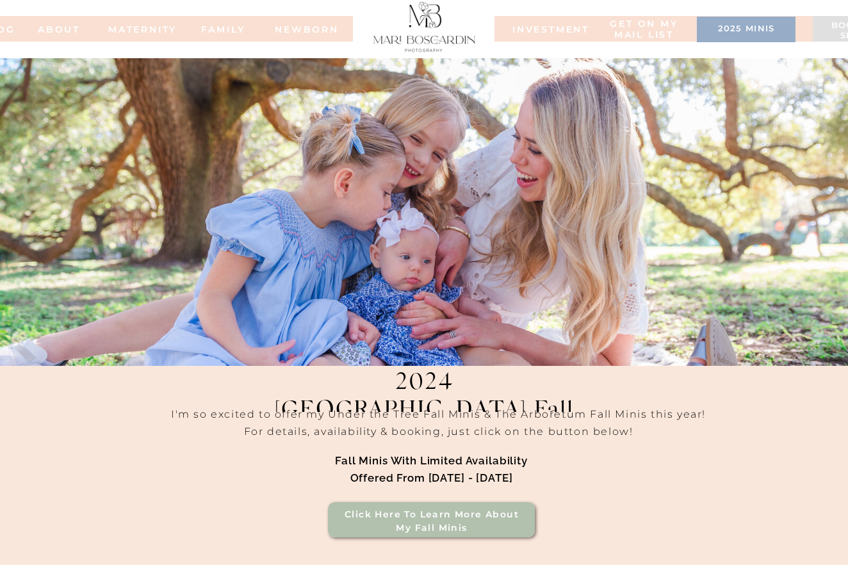
scroll to position [0, 0]
